Goal: Navigation & Orientation: Find specific page/section

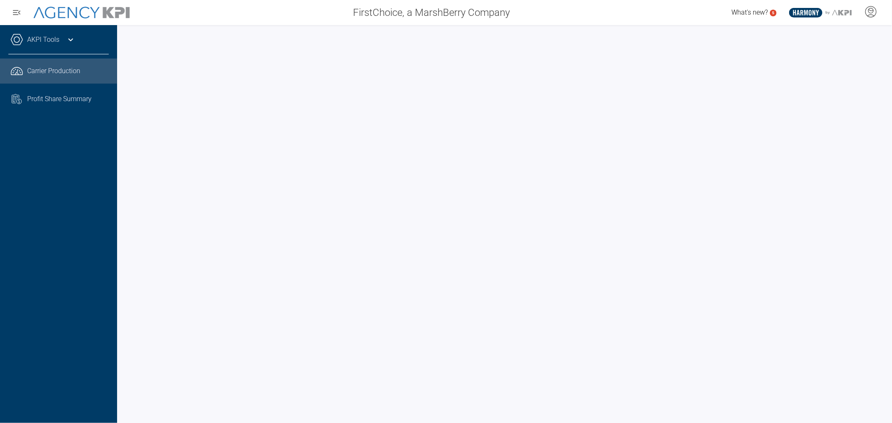
drag, startPoint x: 831, startPoint y: 0, endPoint x: 646, endPoint y: 34, distance: 188.4
click at [655, 31] on div at bounding box center [504, 224] width 775 height 398
click at [873, 12] on icon at bounding box center [870, 11] width 13 height 13
click at [675, 19] on div "What's new? 5 .st0{fill:#003B66;} .st1{fill:#FFFFFF;} .st2{fill:#949698;} Layer…" at bounding box center [704, 12] width 376 height 17
